Goal: Task Accomplishment & Management: Complete application form

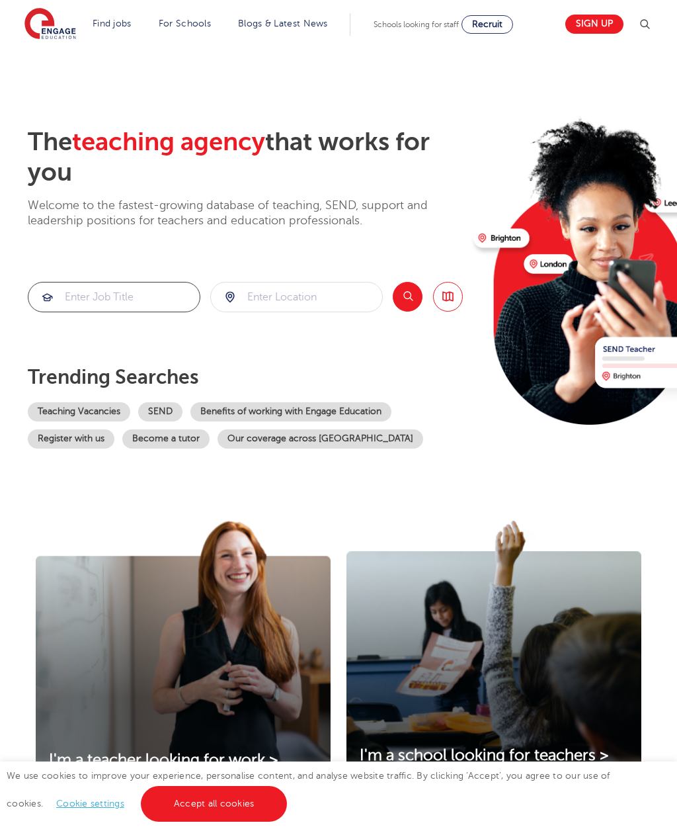
click at [99, 303] on input "search" at bounding box center [113, 296] width 171 height 29
click at [244, 309] on input "search" at bounding box center [296, 296] width 171 height 29
type input "ls257dx"
click at [410, 302] on button "Search" at bounding box center [408, 297] width 30 height 30
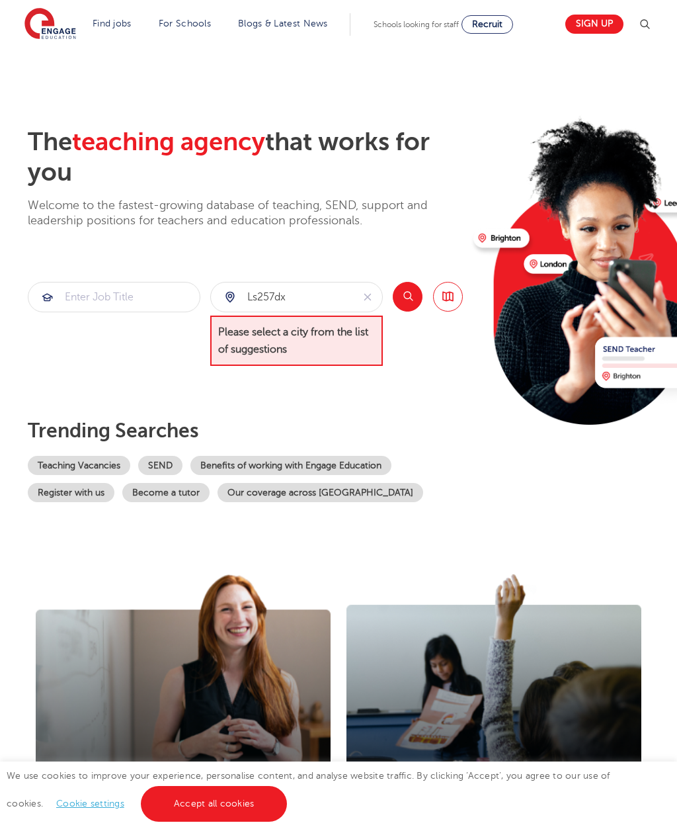
click at [362, 292] on icon "reset" at bounding box center [367, 297] width 13 height 12
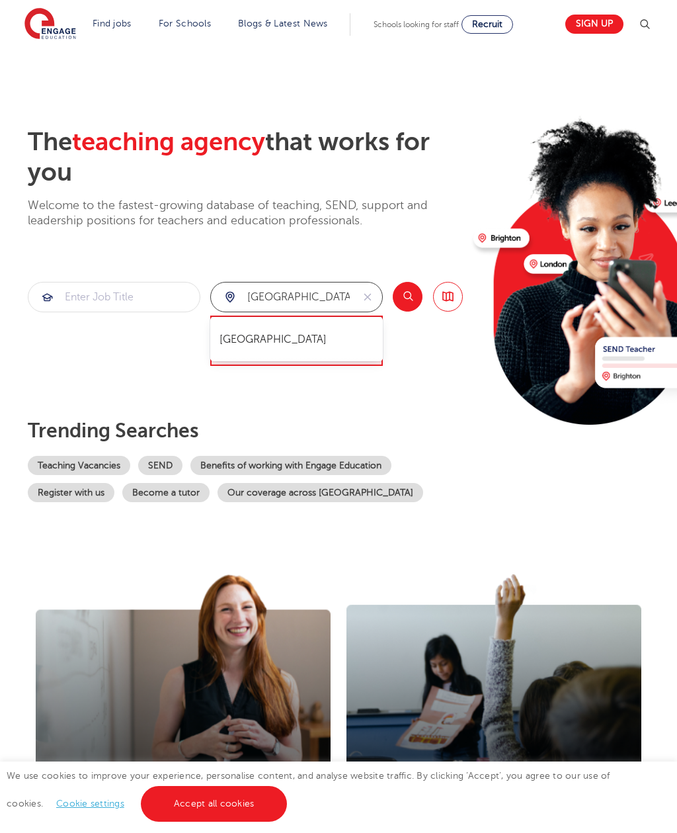
type input "leeds"
click at [413, 296] on button "Search" at bounding box center [408, 297] width 30 height 30
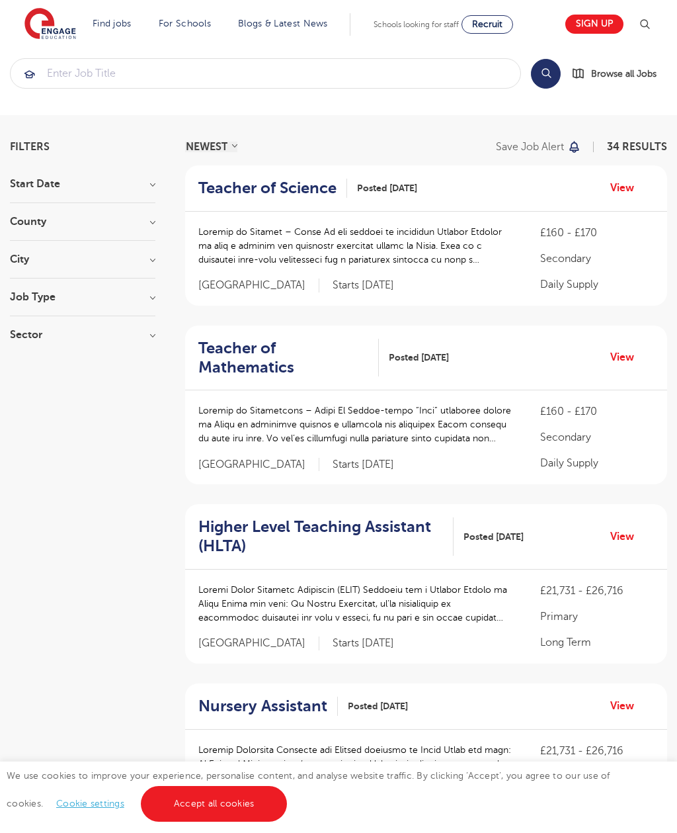
scroll to position [17, 0]
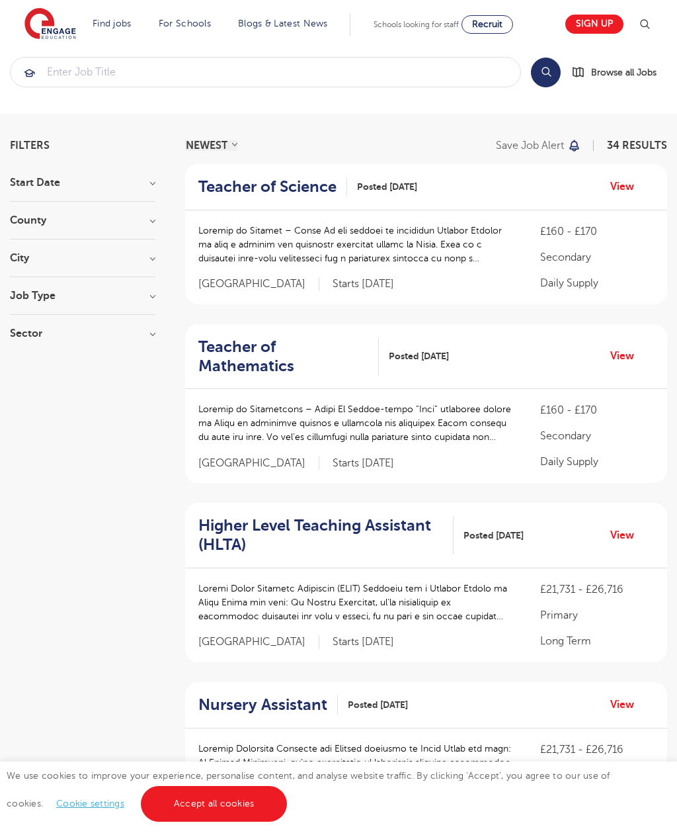
click at [585, 607] on p "Primary" at bounding box center [597, 615] width 114 height 16
click at [380, 516] on h2 "Higher Level Teaching Assistant (HLTA)" at bounding box center [320, 535] width 245 height 38
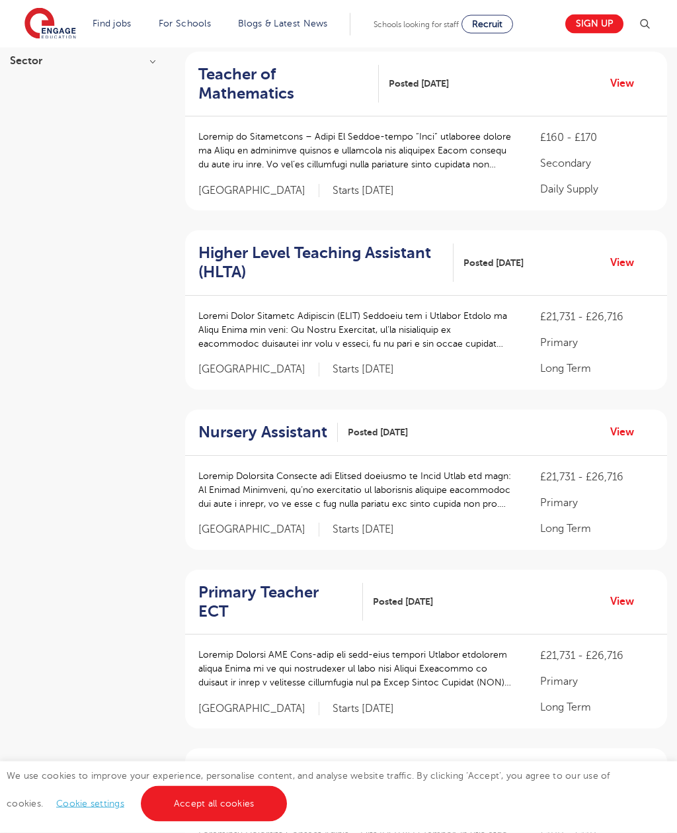
scroll to position [290, 0]
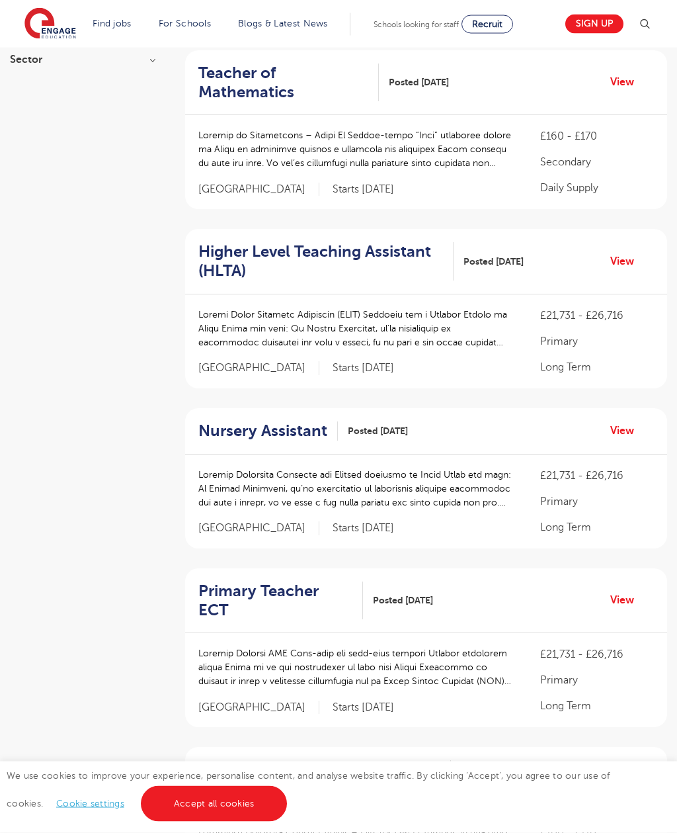
click at [260, 243] on h2 "Higher Level Teaching Assistant (HLTA)" at bounding box center [320, 262] width 245 height 38
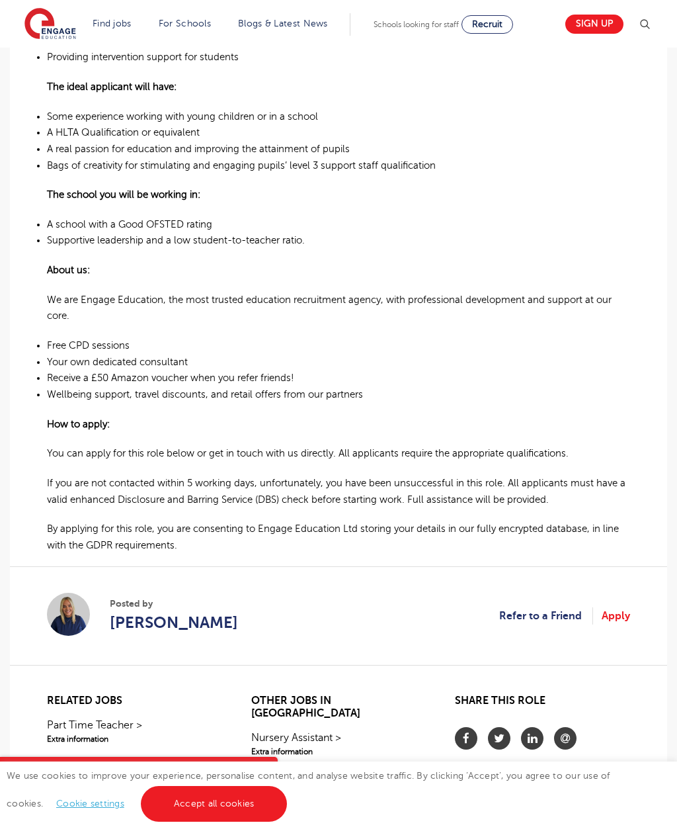
scroll to position [594, 0]
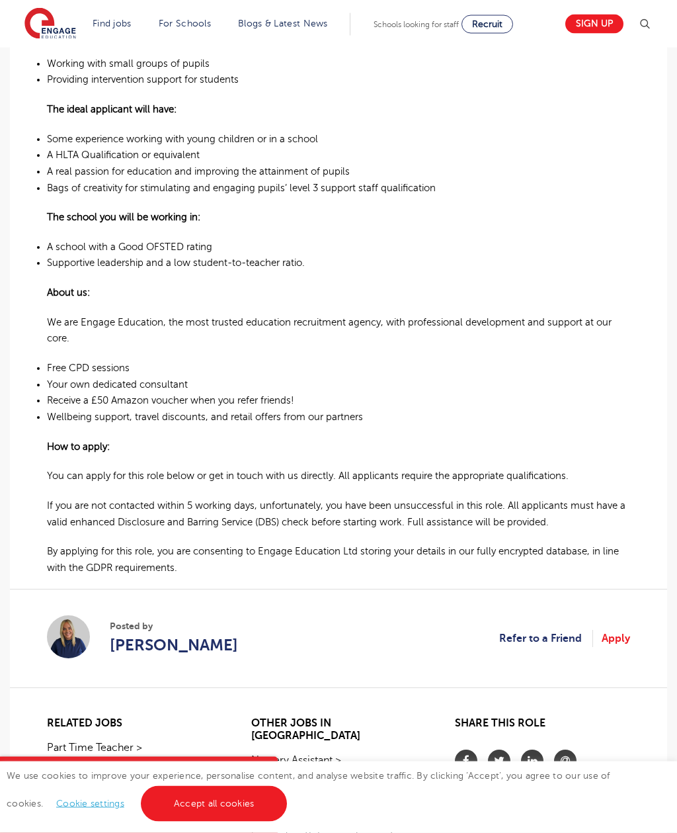
scroll to position [595, 0]
click at [165, 821] on link "Accept all cookies" at bounding box center [214, 804] width 147 height 36
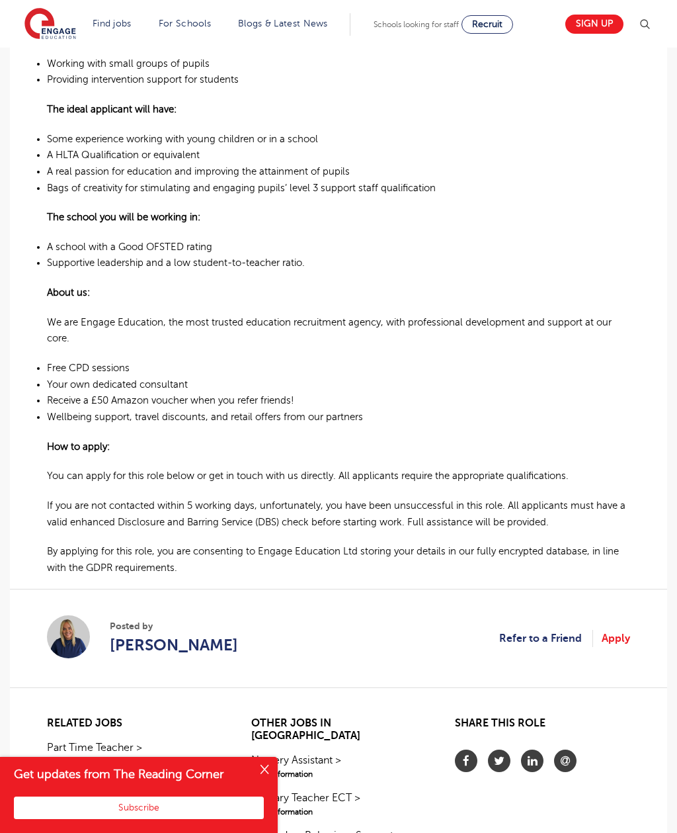
click at [619, 630] on link "Apply" at bounding box center [616, 638] width 28 height 17
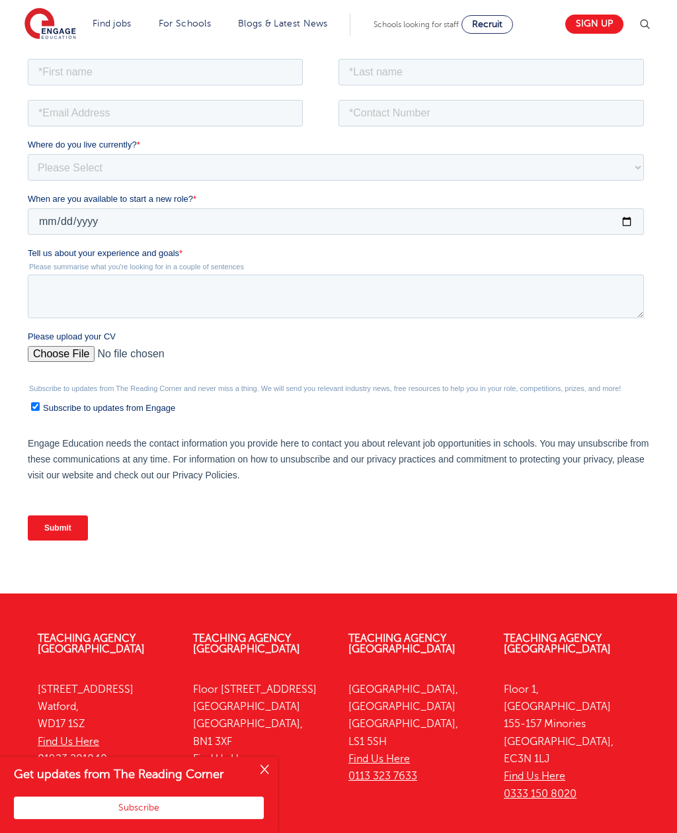
scroll to position [181, 0]
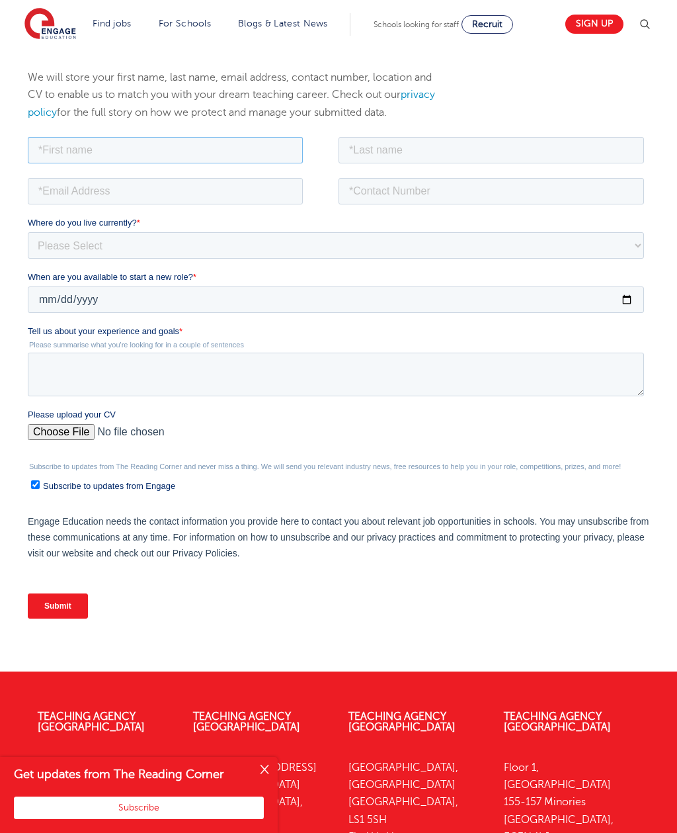
click at [89, 142] on input "text" at bounding box center [165, 149] width 275 height 26
type input "[PERSON_NAME]"
click at [504, 140] on input "text" at bounding box center [492, 149] width 306 height 26
type input "Bell"
click at [52, 188] on input "email" at bounding box center [165, 190] width 275 height 26
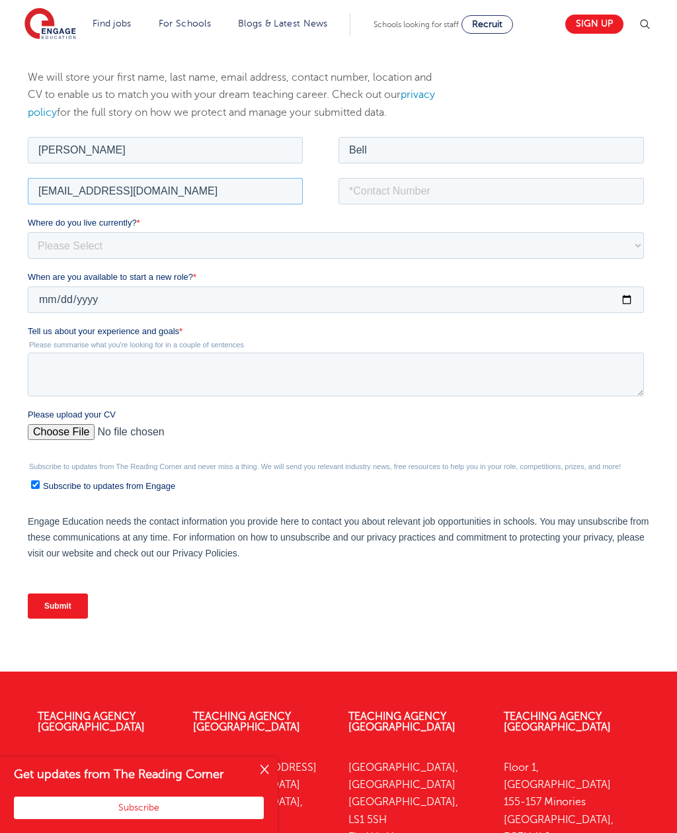
type input "sophieemma07@icloud.com"
click at [449, 194] on input "tel" at bounding box center [492, 190] width 306 height 26
type input "07399417757"
click at [227, 252] on select "Please Select UK Canada Ireland Australia New Zealand Europe USA South Africa J…" at bounding box center [336, 244] width 616 height 26
select select "UK"
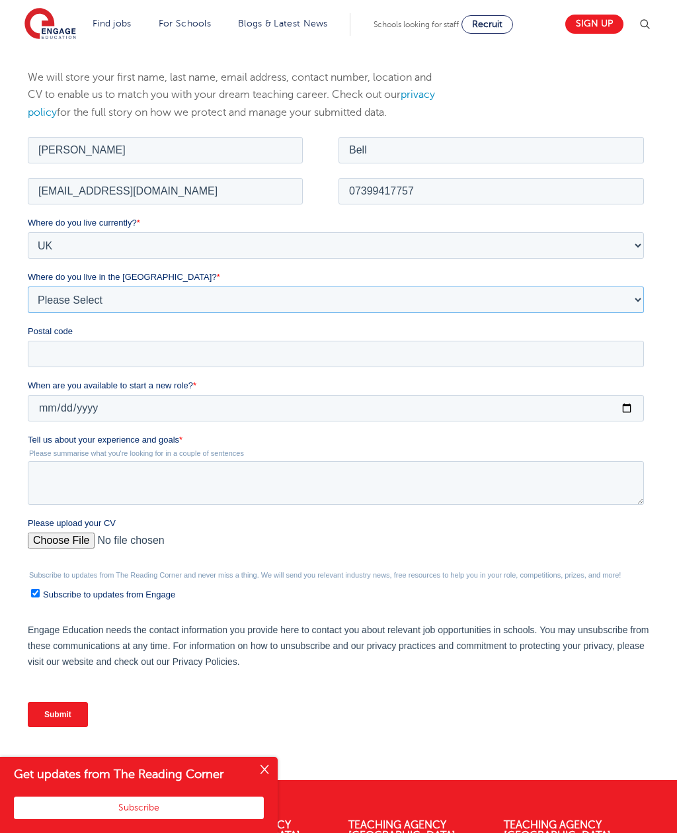
click at [43, 291] on select "Please Select Overseas Barnsley Bedfordshire Berkshire Bournemouth Bracknell Fo…" at bounding box center [336, 299] width 616 height 26
select select "[GEOGRAPHIC_DATA]"
click at [52, 352] on input "Postal code" at bounding box center [336, 353] width 616 height 26
type input "LS25 7DX"
click at [45, 405] on input "When are you available to start a new role? *" at bounding box center [336, 407] width 616 height 26
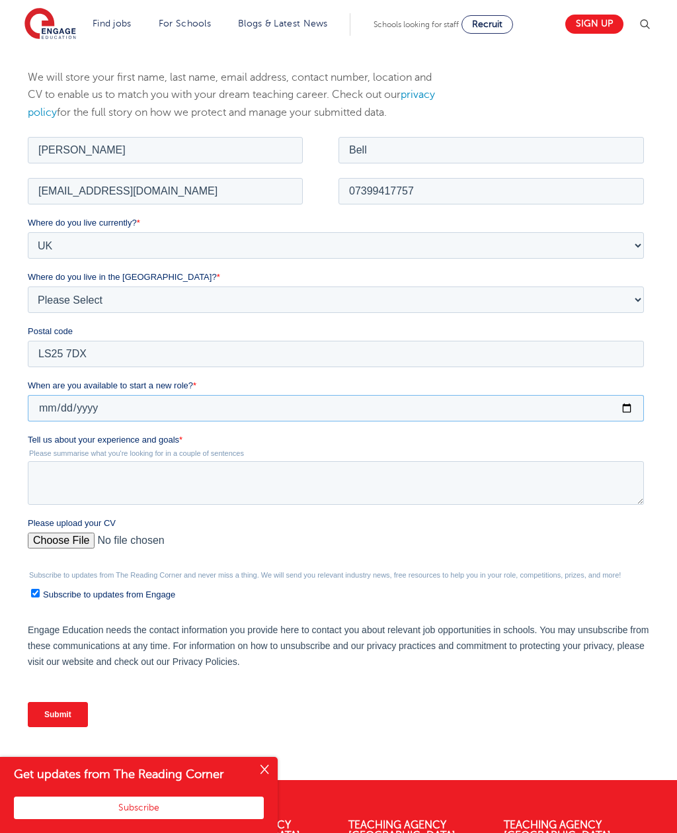
type input "2025-09-01"
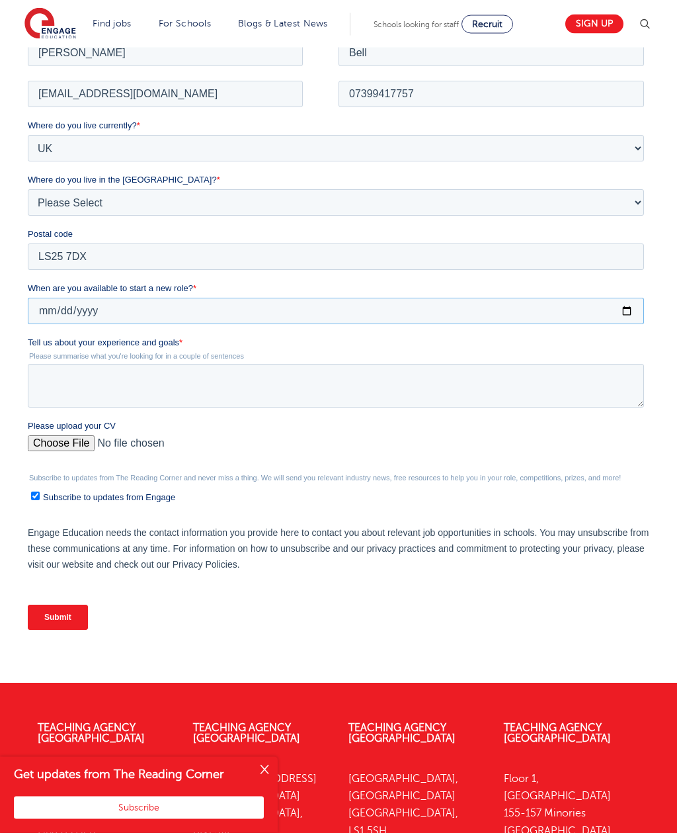
scroll to position [280, 0]
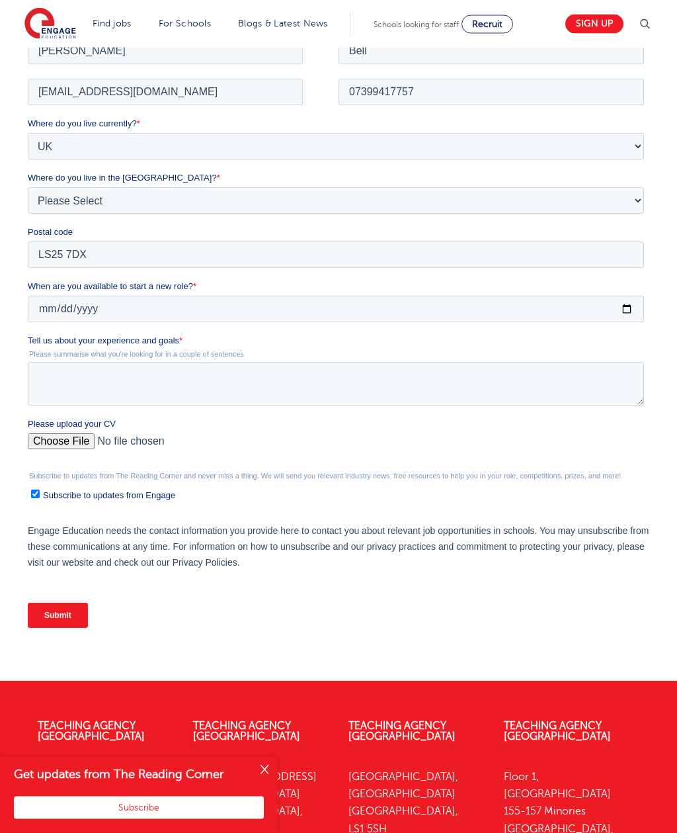
click at [52, 443] on input "Please upload your CV" at bounding box center [336, 446] width 616 height 26
type input "C:\fakepath\cv.pdf"
click at [284, 367] on textarea "Tell us about your experience and goals *" at bounding box center [336, 384] width 616 height 44
type textarea "Teaching 2-7 year olds at my local dance school to help them gain confidence an…"
click at [44, 614] on input "Submit" at bounding box center [58, 614] width 60 height 25
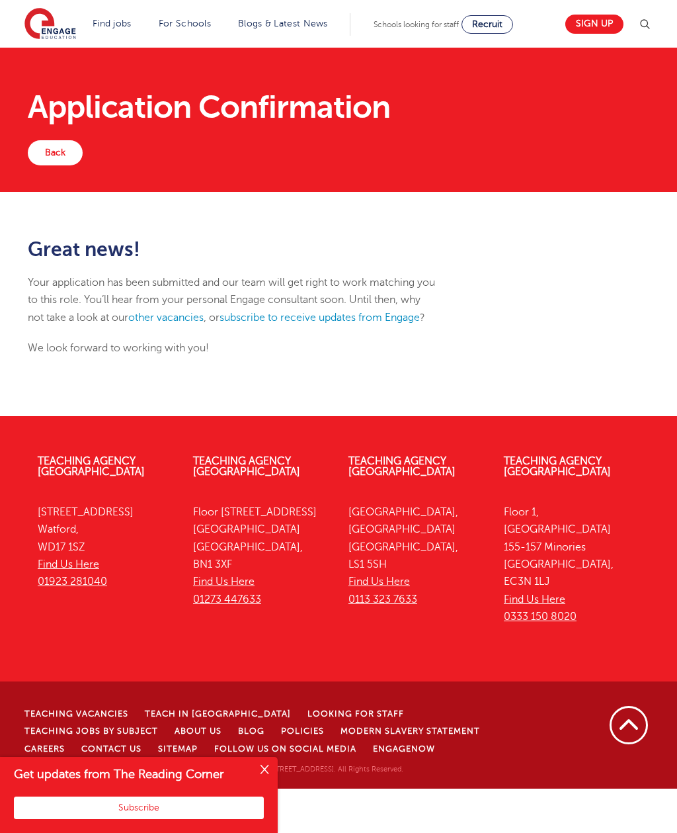
click at [56, 155] on link "Back" at bounding box center [55, 152] width 55 height 25
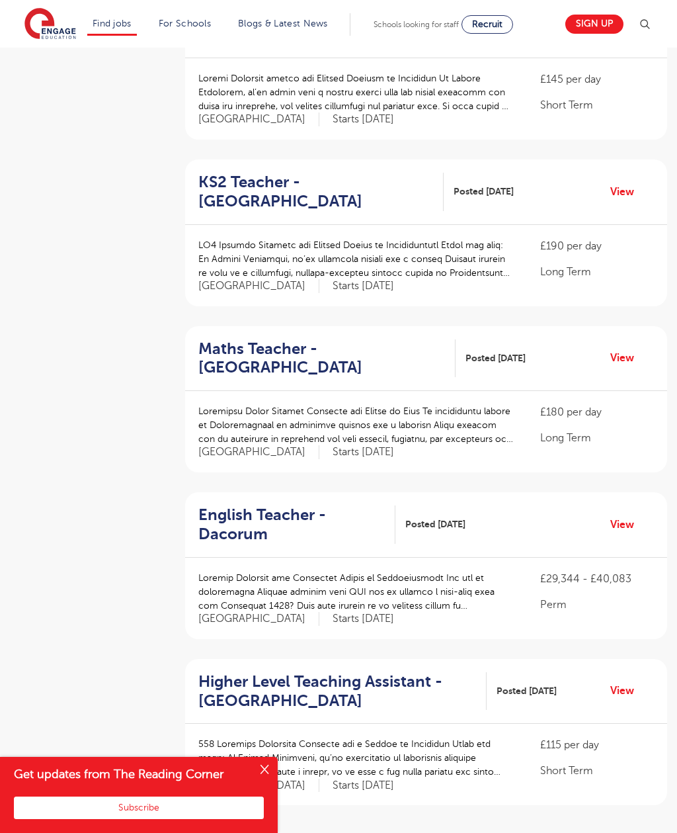
scroll to position [1081, 0]
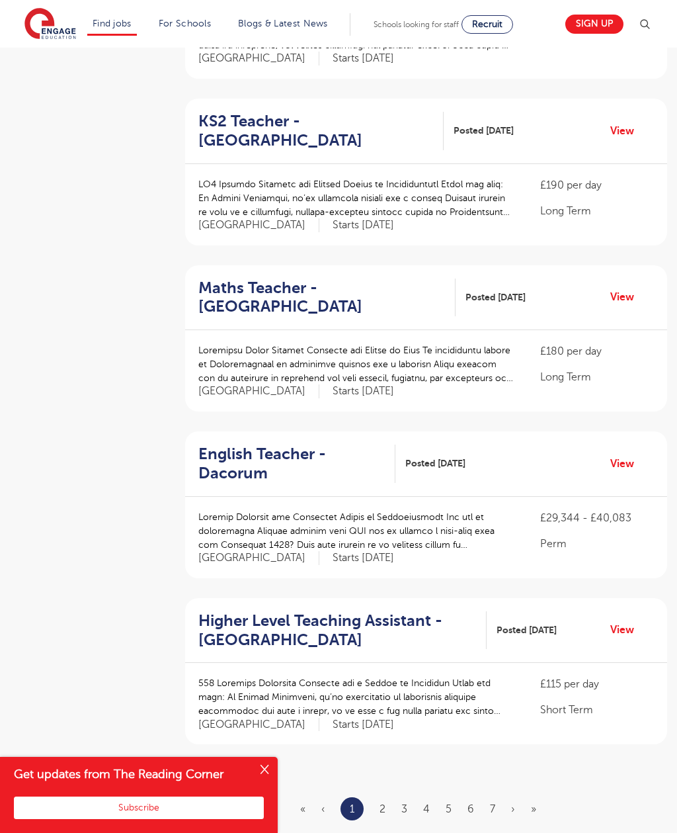
click at [386, 803] on link "2" at bounding box center [383, 809] width 6 height 12
